Goal: Use online tool/utility: Utilize a website feature to perform a specific function

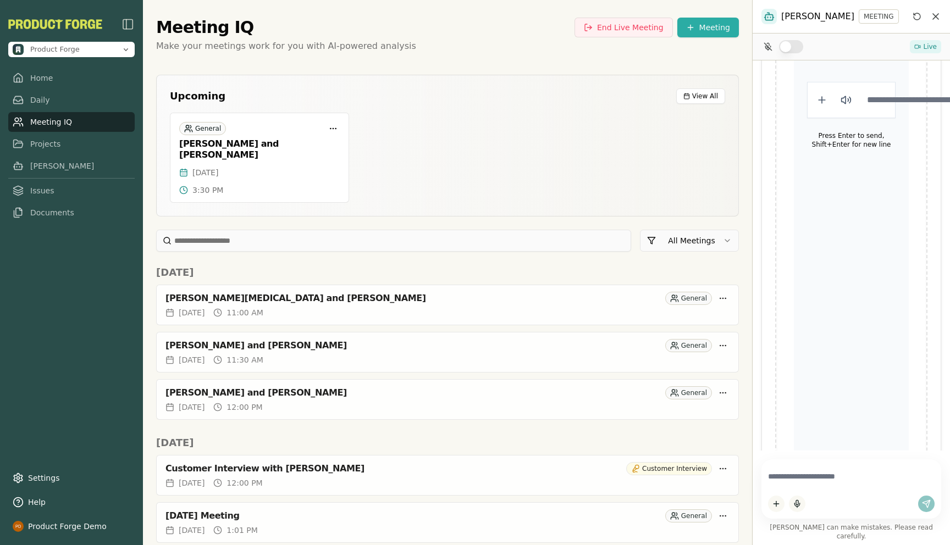
scroll to position [1452, 0]
click at [423, 38] on div "Meeting IQ End Live Meeting Meeting Make your meetings work for you with AI-pow…" at bounding box center [447, 35] width 582 height 35
click at [35, 74] on link "Home" at bounding box center [71, 78] width 126 height 20
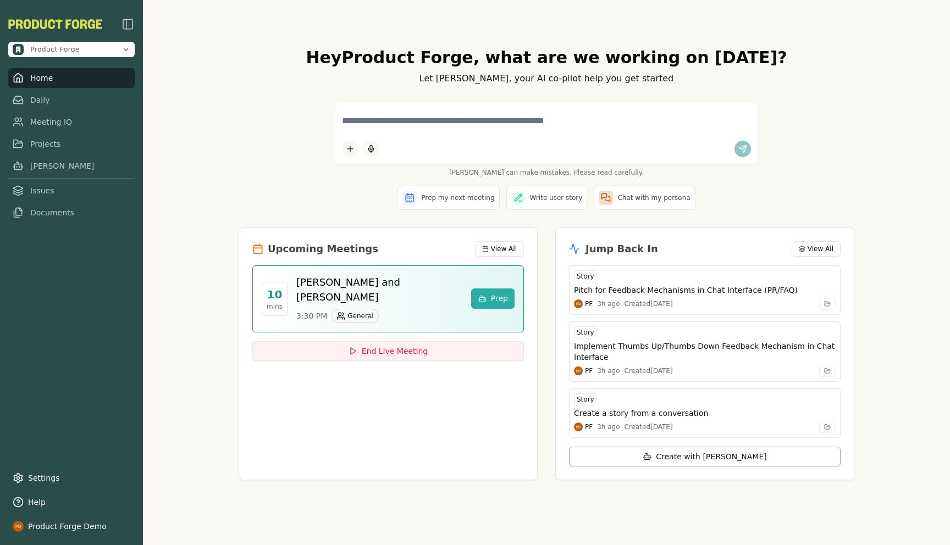
click at [296, 133] on div "[PERSON_NAME] can make mistakes. Please read carefully." at bounding box center [545, 140] width 615 height 74
click at [64, 99] on link "Daily" at bounding box center [71, 100] width 126 height 20
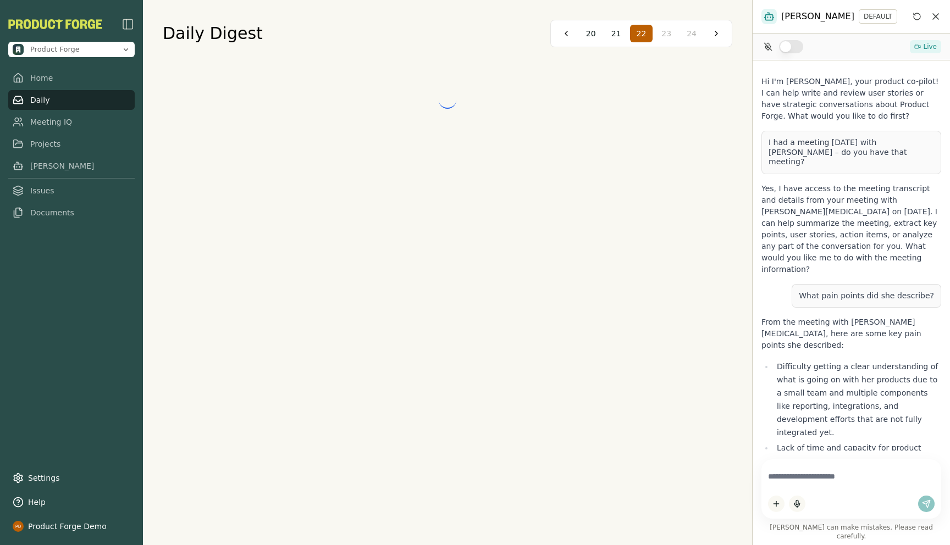
scroll to position [1452, 0]
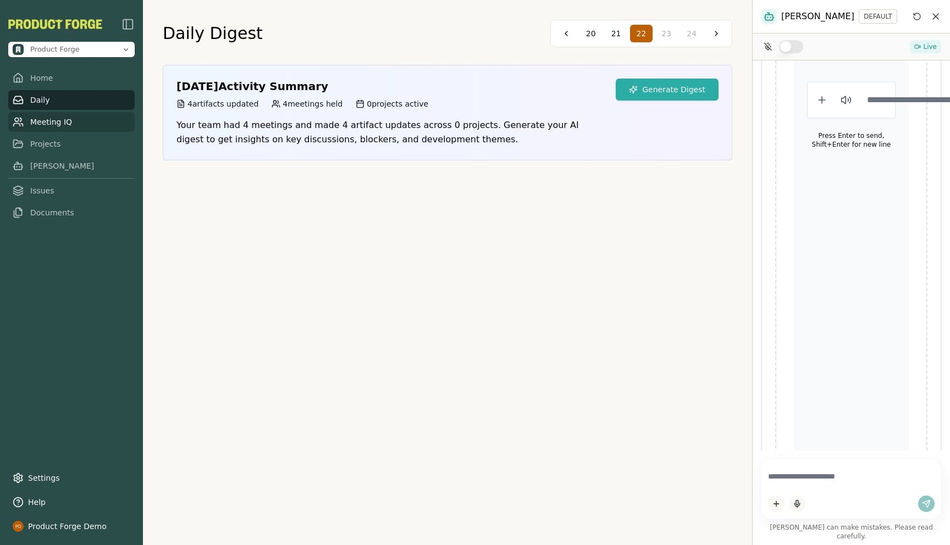
click at [56, 120] on link "Meeting IQ" at bounding box center [71, 122] width 126 height 20
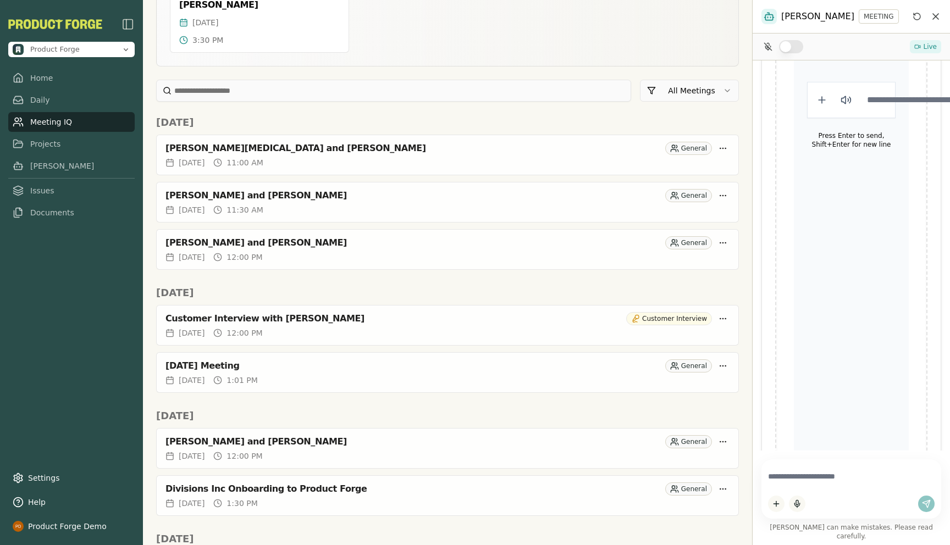
scroll to position [176, 0]
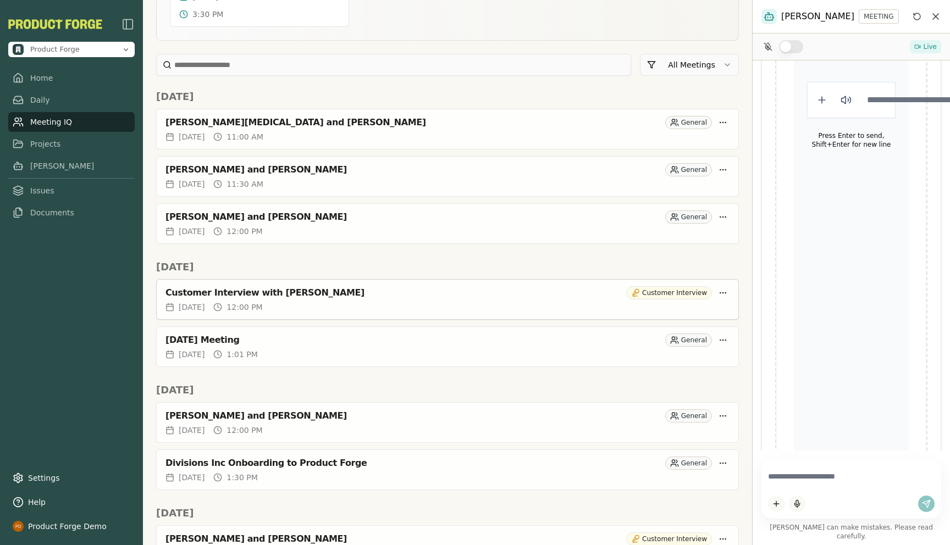
click at [236, 287] on div "Customer Interview with [PERSON_NAME]" at bounding box center [393, 292] width 456 height 11
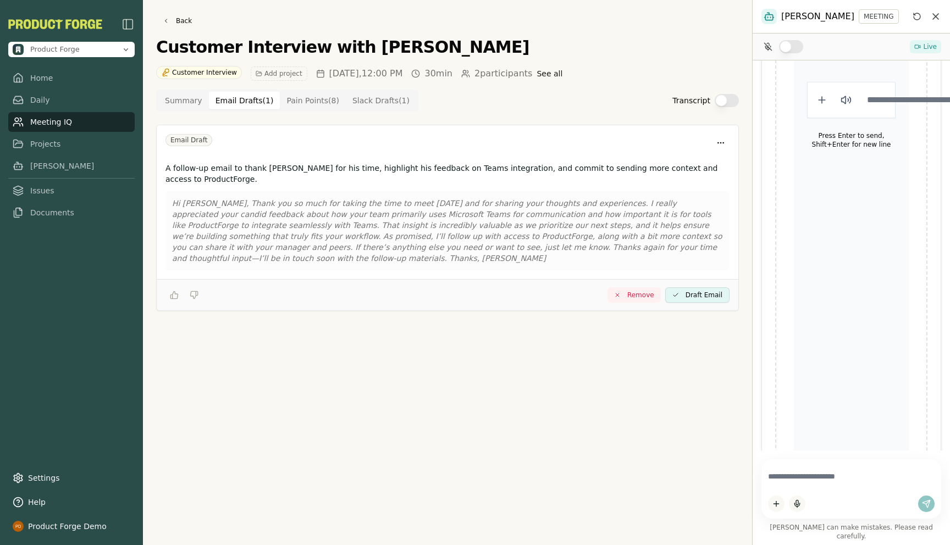
click at [226, 103] on Draft "Email Drafts ( 1 )" at bounding box center [244, 101] width 71 height 18
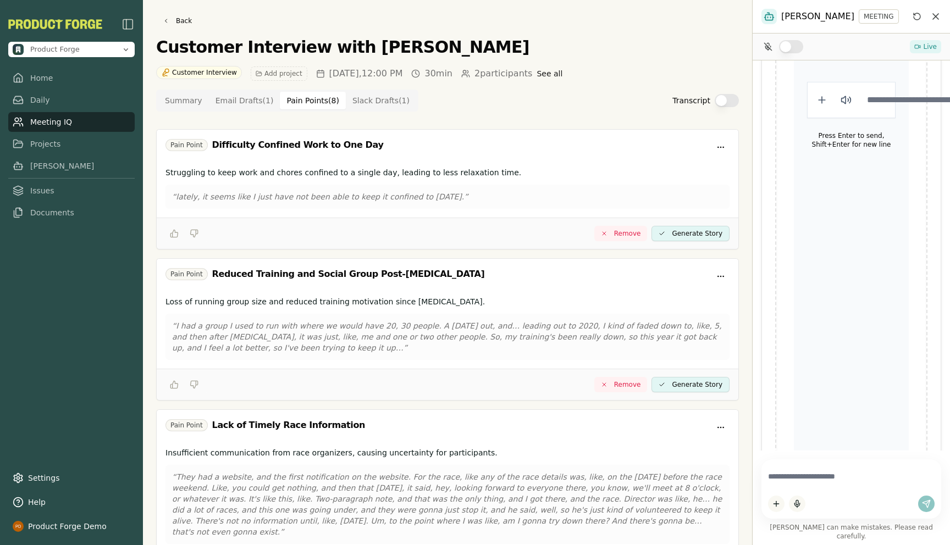
click at [306, 97] on Point "Pain Points ( 8 )" at bounding box center [313, 101] width 66 height 18
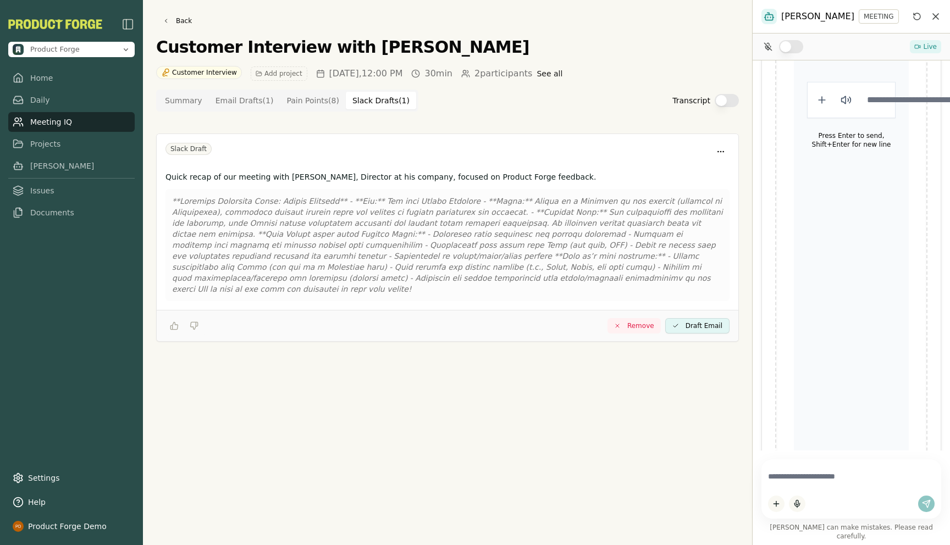
click at [370, 102] on Draft "Slack Drafts ( 1 )" at bounding box center [381, 101] width 70 height 18
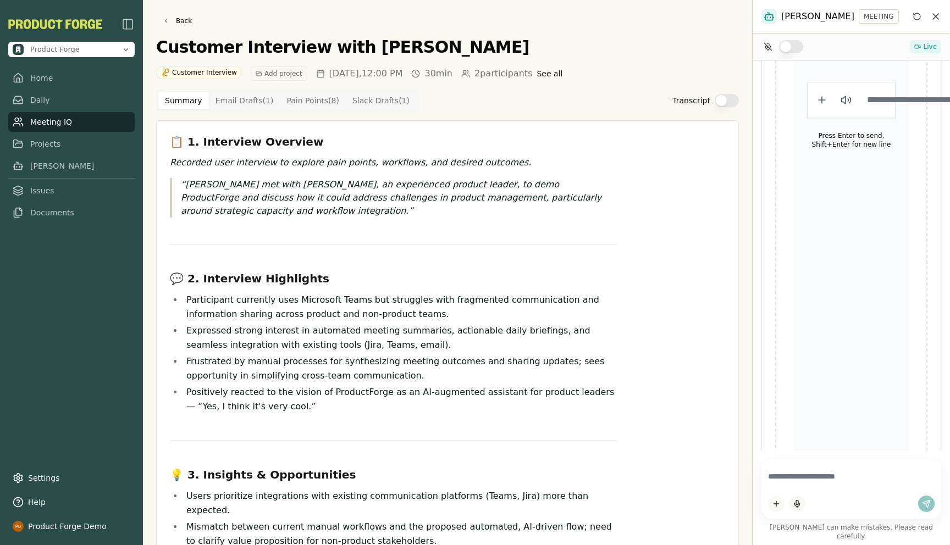
click at [172, 99] on button "Summary" at bounding box center [183, 101] width 51 height 18
click at [53, 140] on link "Projects" at bounding box center [71, 144] width 126 height 20
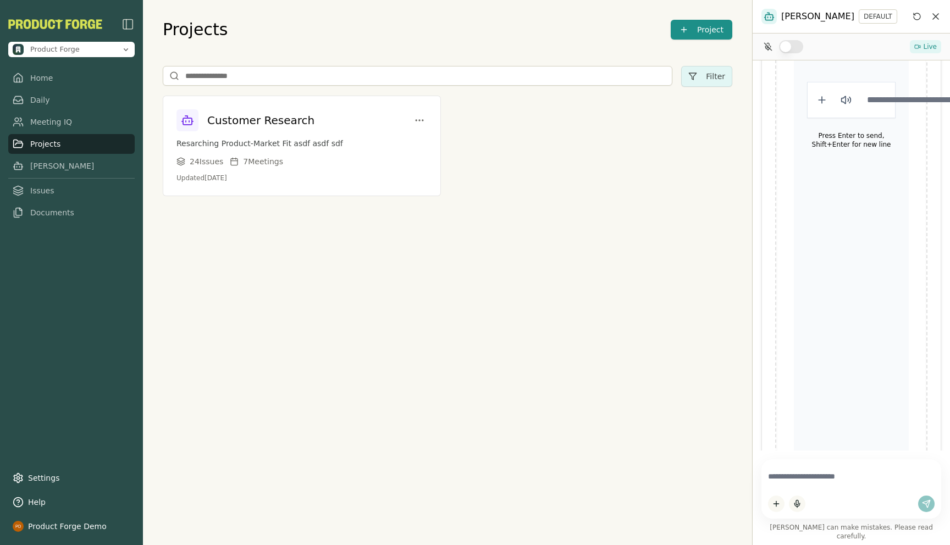
click at [29, 154] on nav "Home Daily Meeting IQ Projects [PERSON_NAME] Issues Documents" at bounding box center [71, 145] width 126 height 154
click at [37, 167] on link "[PERSON_NAME]" at bounding box center [71, 166] width 126 height 20
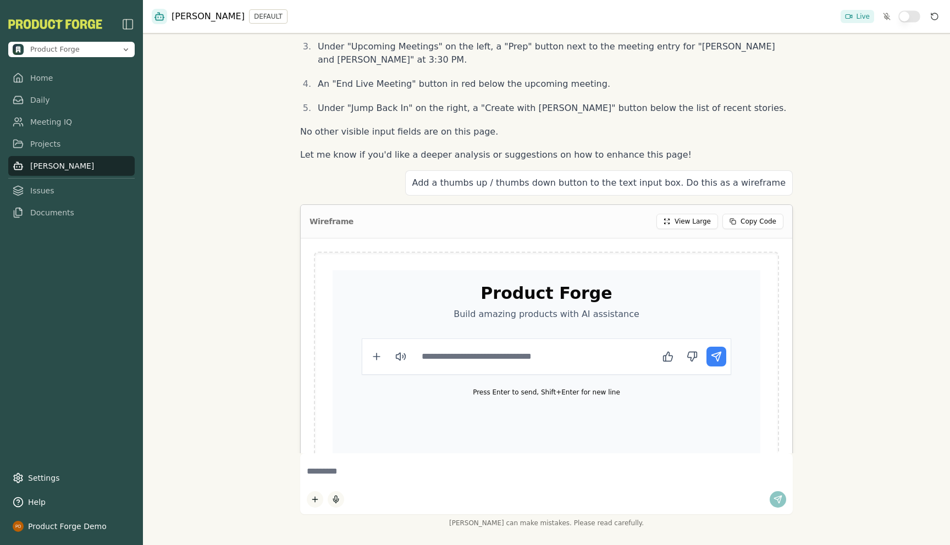
scroll to position [572, 0]
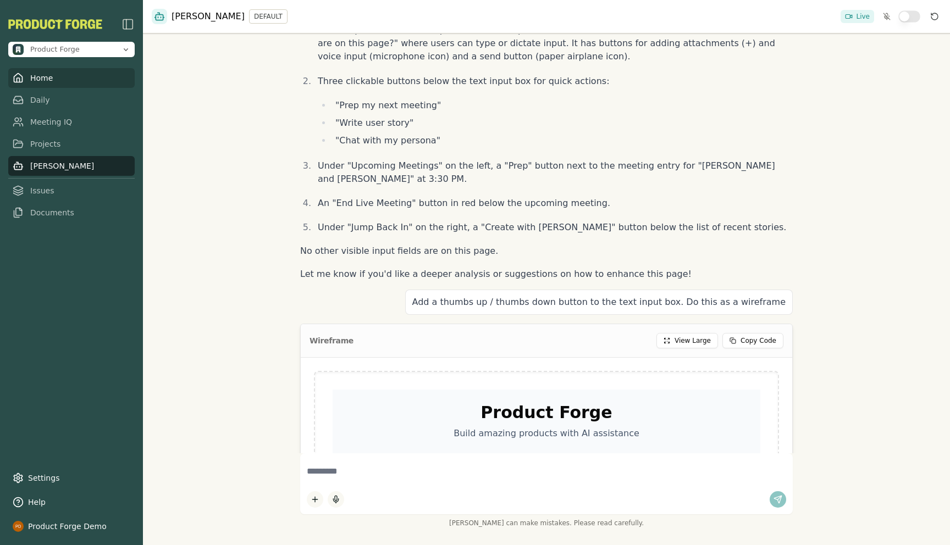
click at [37, 85] on link "Home" at bounding box center [71, 78] width 126 height 20
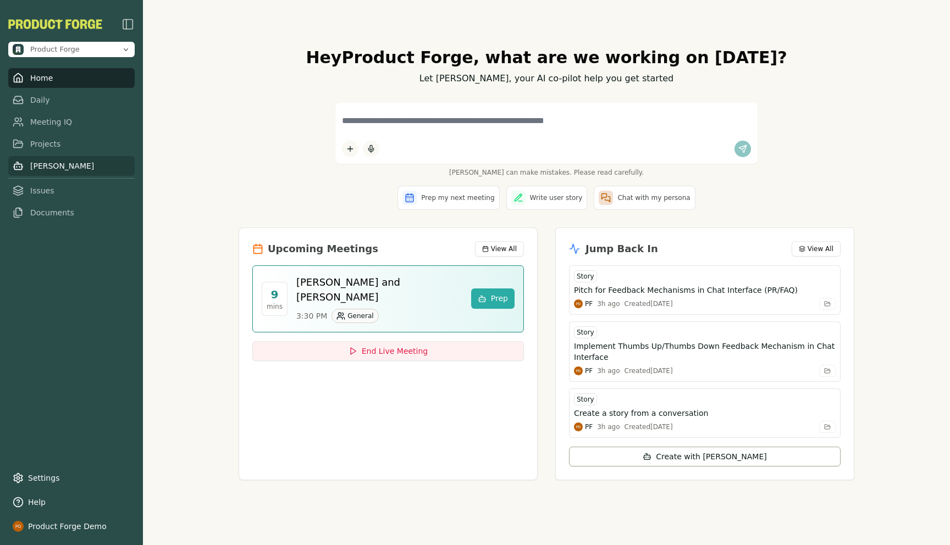
click at [29, 169] on link "[PERSON_NAME]" at bounding box center [71, 166] width 126 height 20
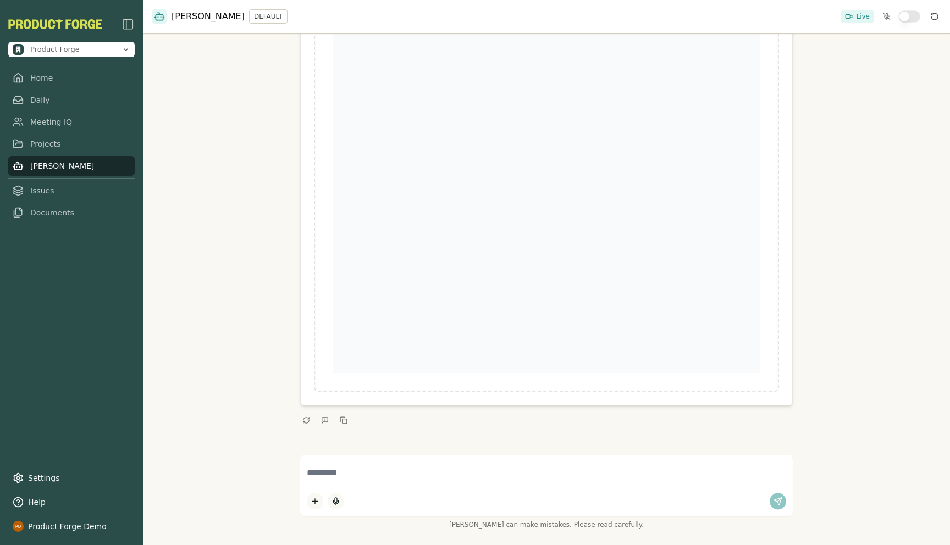
scroll to position [1102, 0]
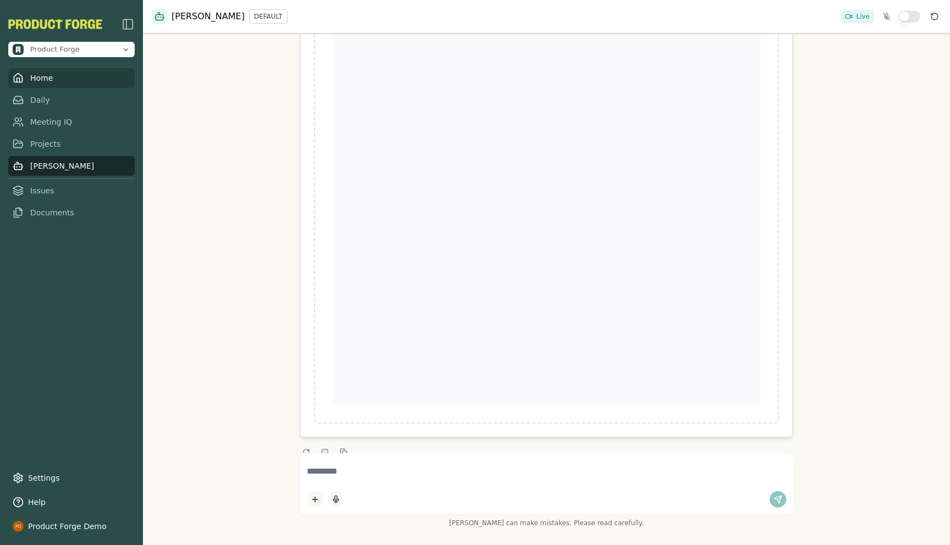
click at [35, 71] on link "Home" at bounding box center [71, 78] width 126 height 20
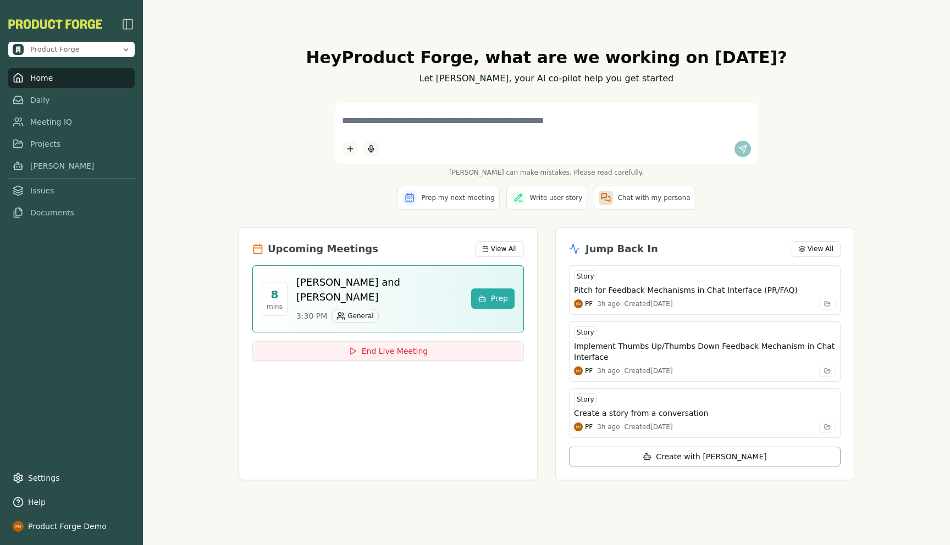
click at [807, 164] on div "[PERSON_NAME] can make mistakes. Please read carefully." at bounding box center [545, 140] width 615 height 74
click at [356, 119] on textarea at bounding box center [546, 120] width 409 height 23
click at [434, 129] on textarea at bounding box center [546, 120] width 409 height 23
type textarea "*"
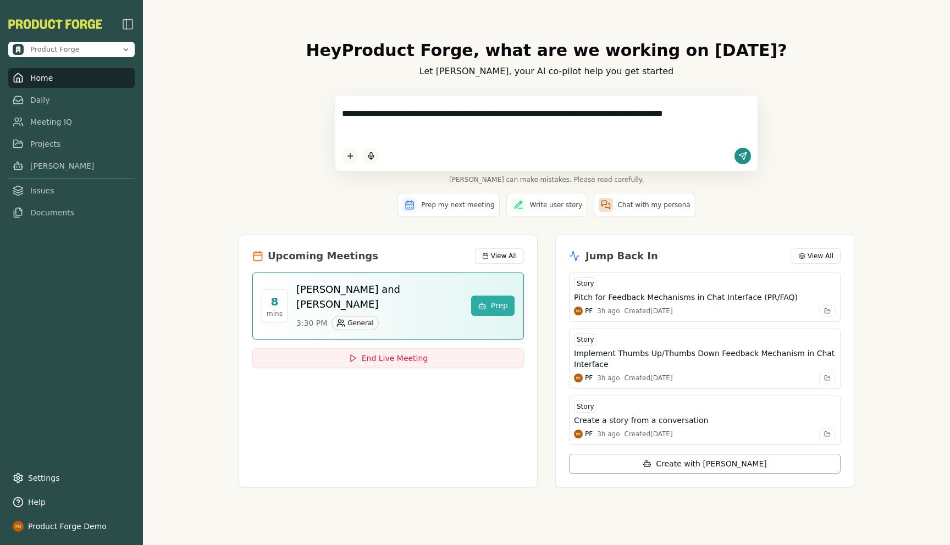
type textarea "**********"
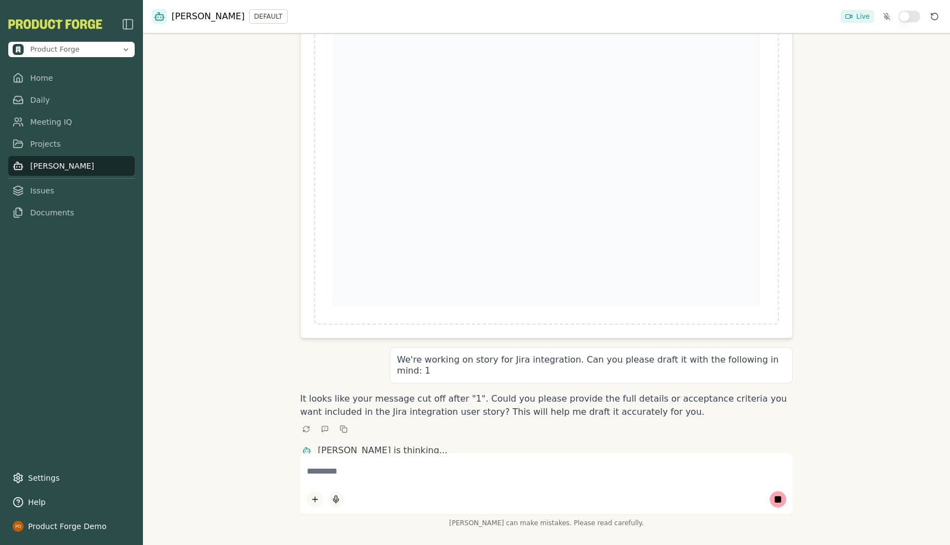
scroll to position [1167, 0]
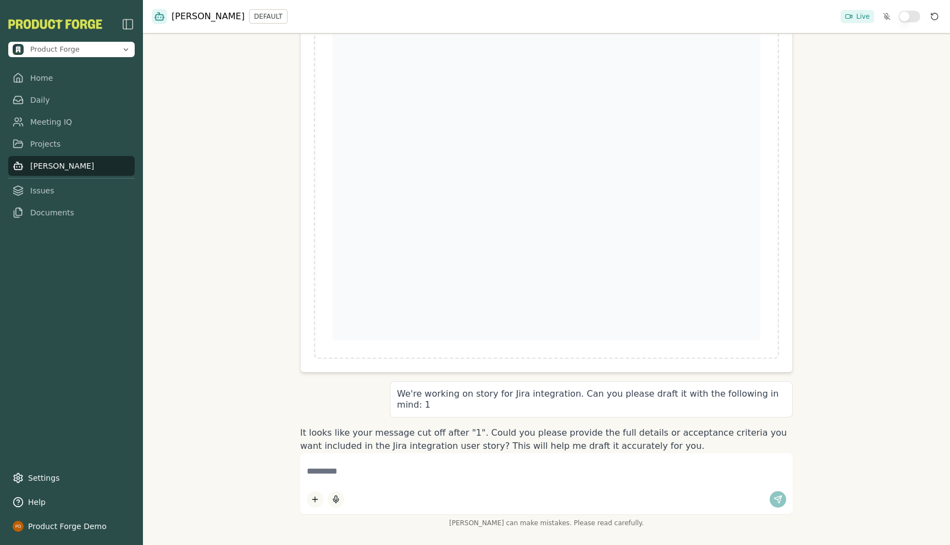
click at [181, 146] on div "Hi I'm [PERSON_NAME], your product co-pilot! I can help write and review user s…" at bounding box center [546, 272] width 807 height 545
click at [50, 122] on link "Meeting IQ" at bounding box center [71, 122] width 126 height 20
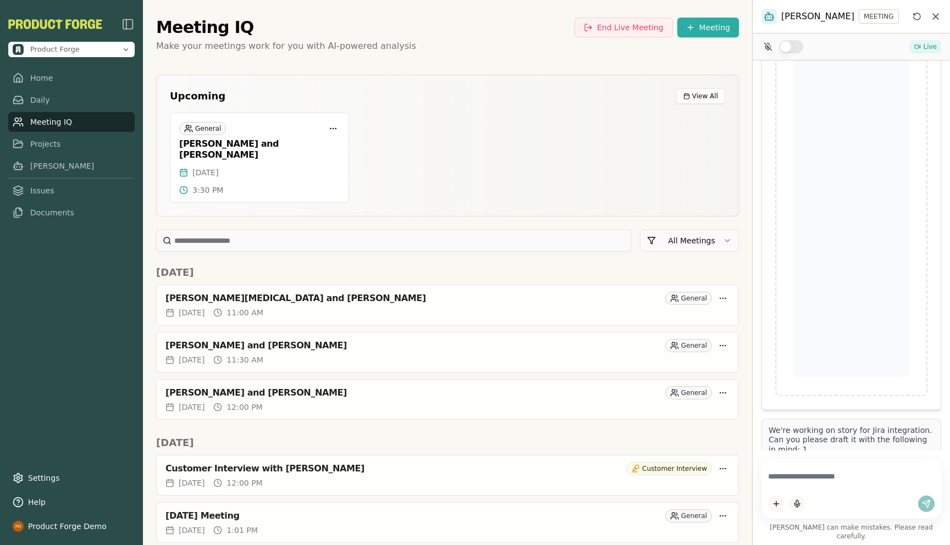
scroll to position [1566, 0]
click at [792, 47] on button "button" at bounding box center [791, 46] width 24 height 13
click at [784, 45] on button "button" at bounding box center [791, 46] width 24 height 13
click at [36, 476] on link "Settings" at bounding box center [71, 478] width 126 height 20
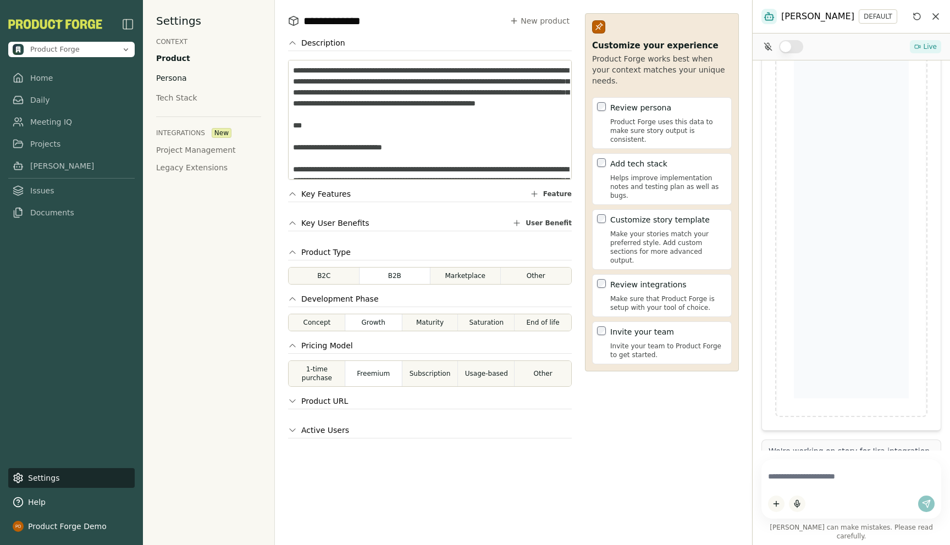
click at [169, 80] on div "Persona" at bounding box center [171, 78] width 31 height 11
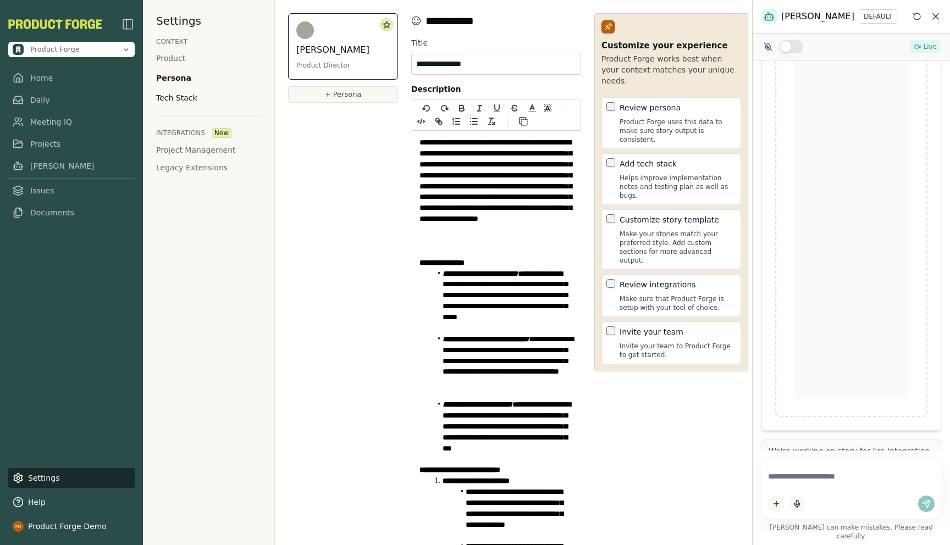
click at [176, 101] on div "Tech Stack" at bounding box center [176, 97] width 41 height 11
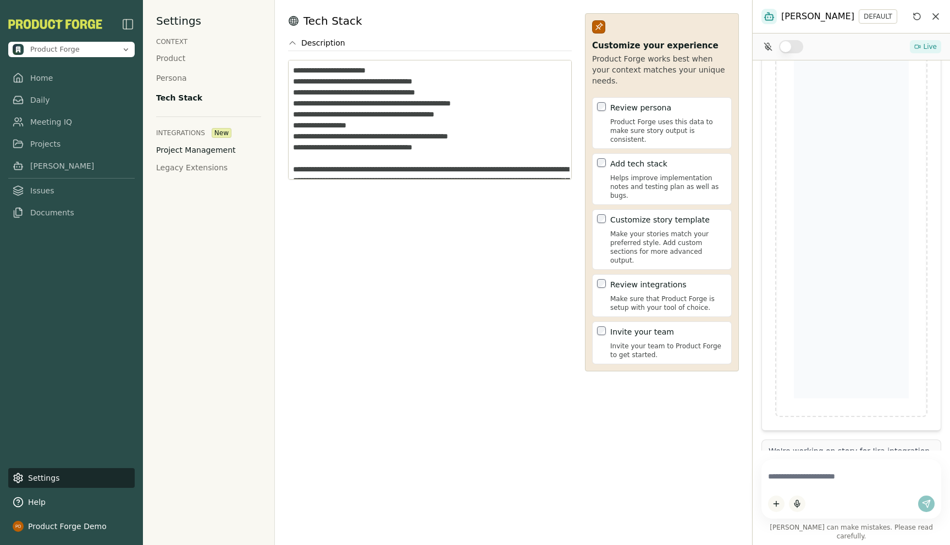
click at [179, 148] on button "Project Management" at bounding box center [196, 150] width 80 height 11
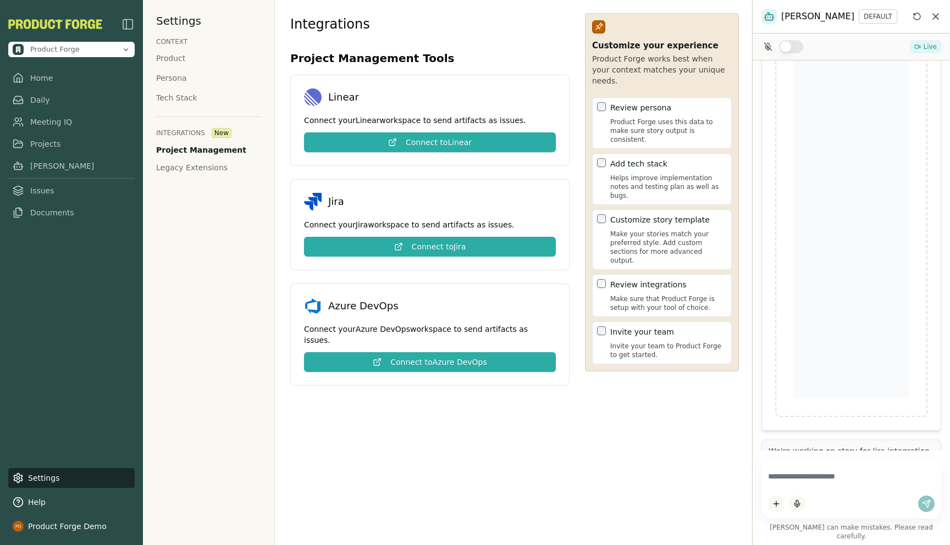
click at [184, 297] on div "Settings CONTEXT Product Persona Tech Stack INTEGRATIONS New Project Management…" at bounding box center [209, 272] width 132 height 545
click at [919, 24] on div "[PERSON_NAME] DEFAULT" at bounding box center [850, 17] width 197 height 34
click at [913, 10] on button "Reset conversation" at bounding box center [916, 16] width 13 height 13
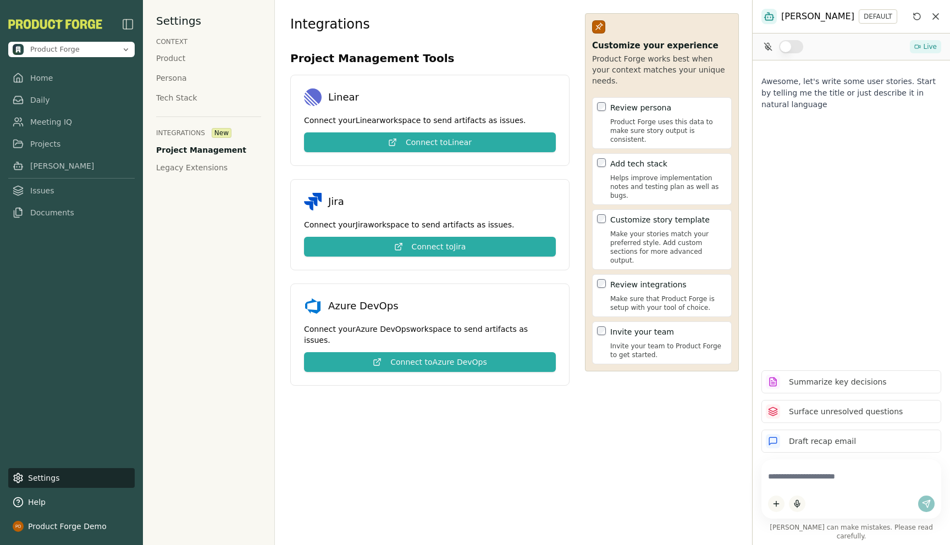
click at [794, 46] on button "button" at bounding box center [791, 46] width 24 height 13
click at [796, 485] on textarea at bounding box center [851, 476] width 167 height 21
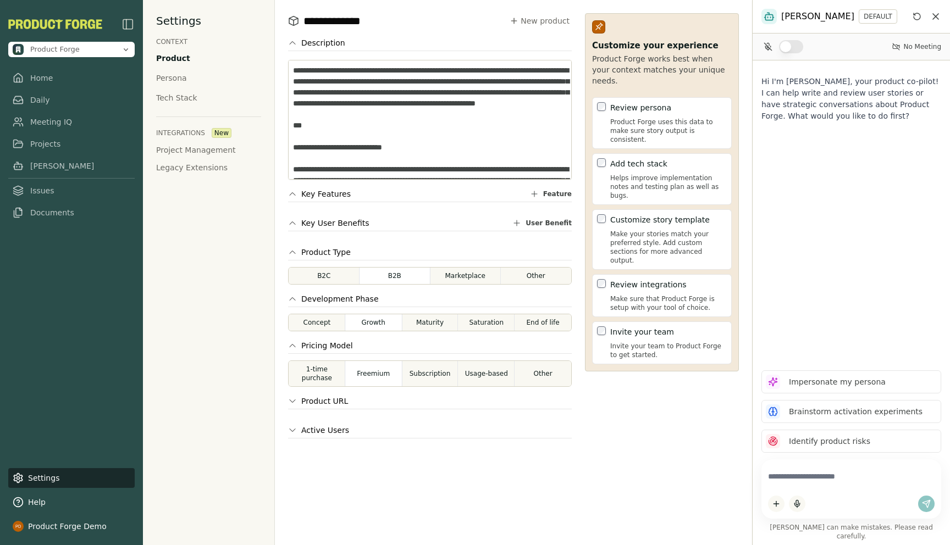
click at [797, 42] on button "button" at bounding box center [791, 46] width 24 height 13
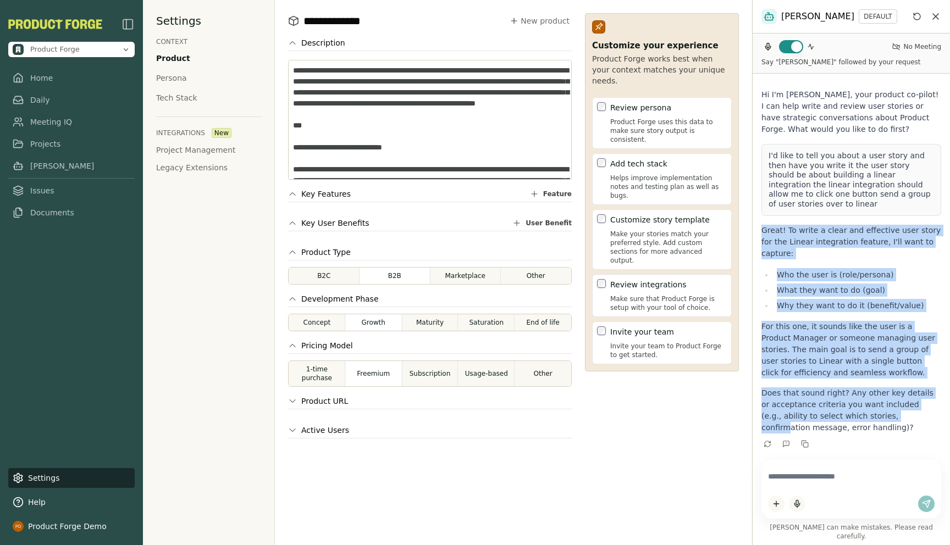
drag, startPoint x: 760, startPoint y: 223, endPoint x: 871, endPoint y: 393, distance: 203.3
click at [871, 393] on div "Hi I'm Smith, your product co-pilot! I can help write and review user stories o…" at bounding box center [850, 262] width 197 height 377
click at [777, 232] on p "Great! To write a clear and effective user story for the Linear integration fea…" at bounding box center [851, 242] width 180 height 35
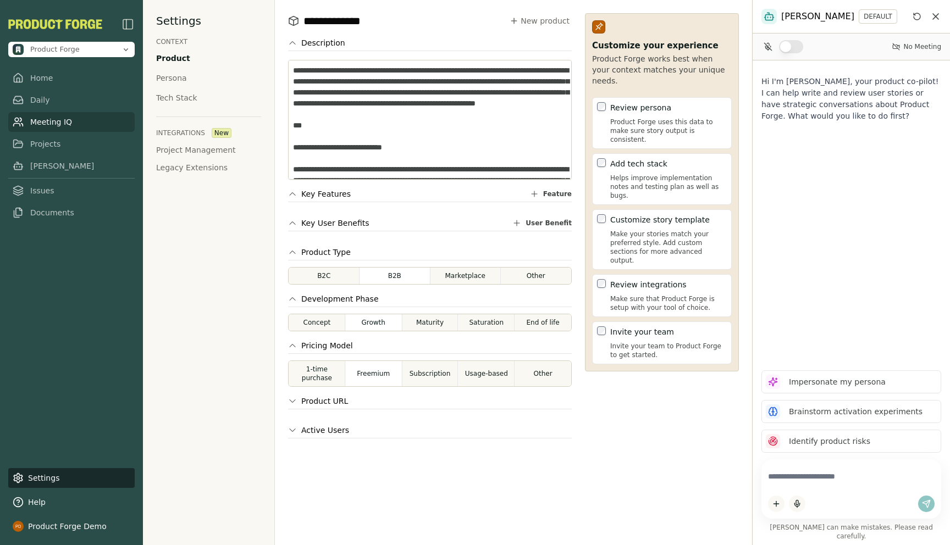
click at [41, 126] on link "Meeting IQ" at bounding box center [71, 122] width 126 height 20
